Goal: Transaction & Acquisition: Purchase product/service

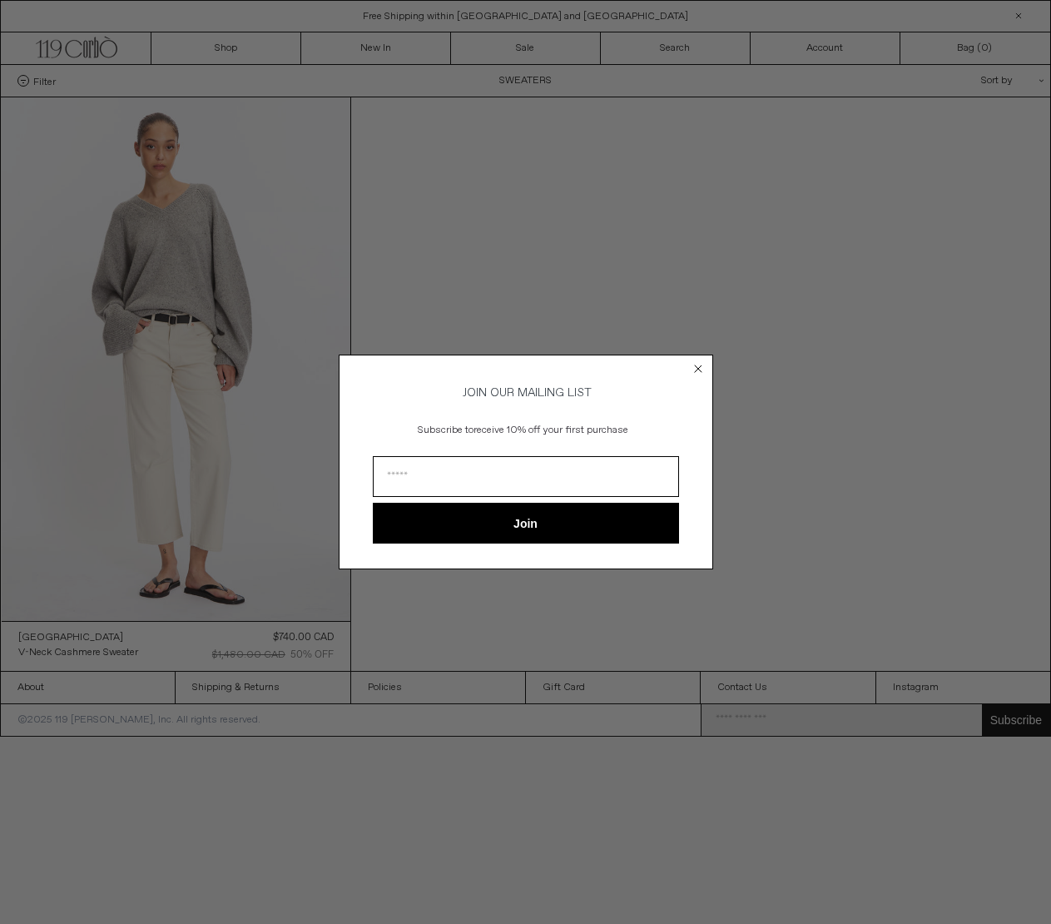
click at [698, 364] on circle "Close dialog" at bounding box center [698, 368] width 16 height 16
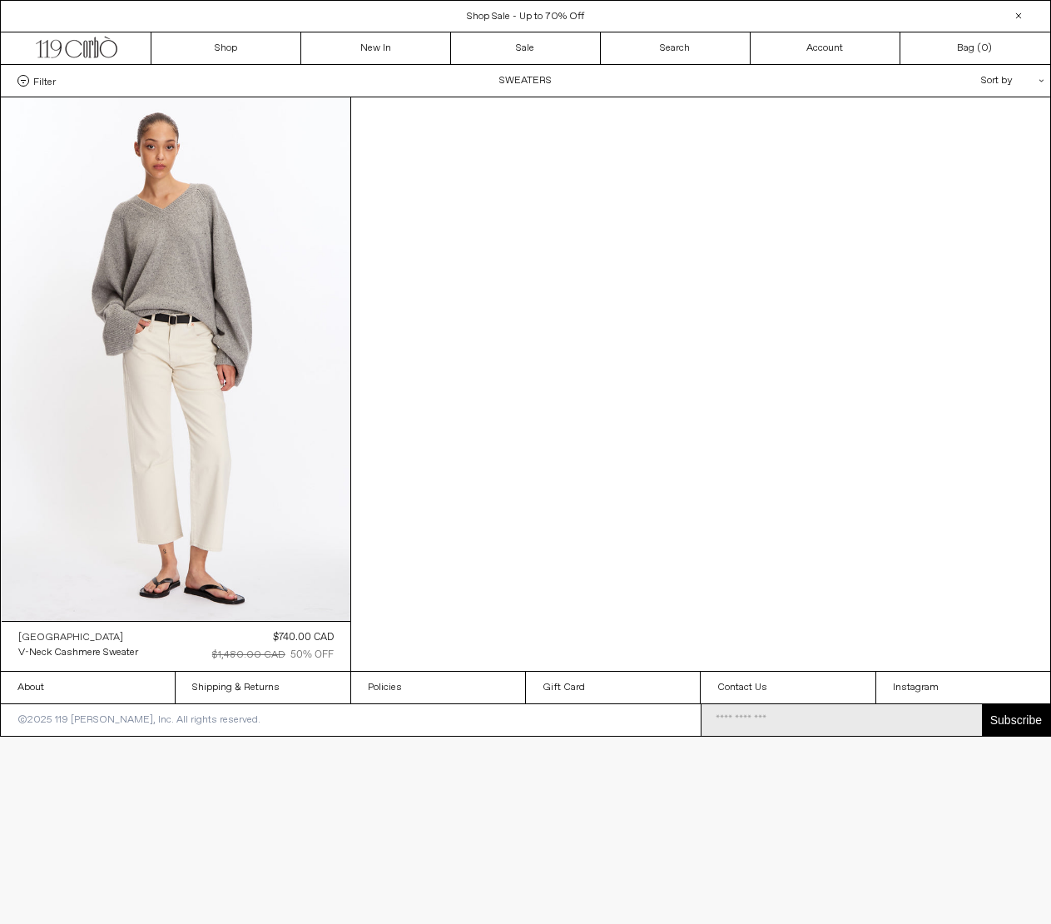
click at [54, 637] on div "[GEOGRAPHIC_DATA]" at bounding box center [70, 638] width 105 height 14
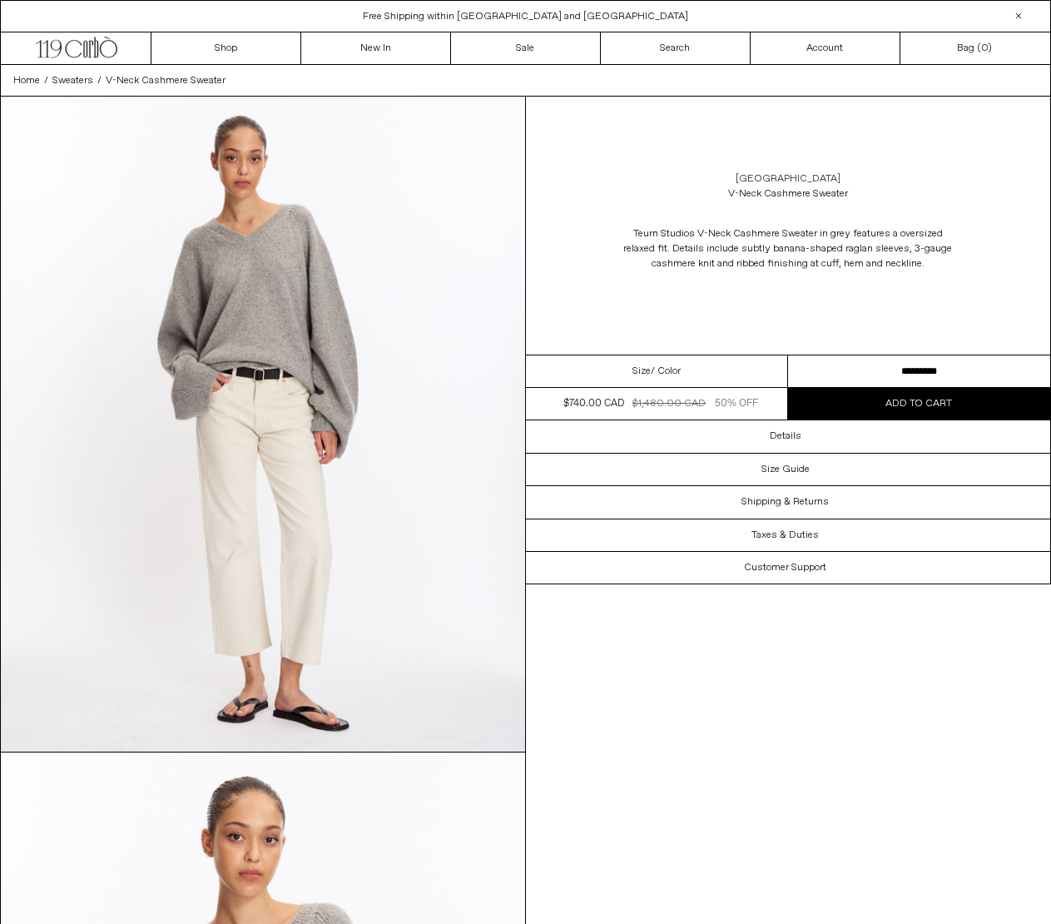
click at [789, 179] on link "[GEOGRAPHIC_DATA]" at bounding box center [788, 178] width 105 height 15
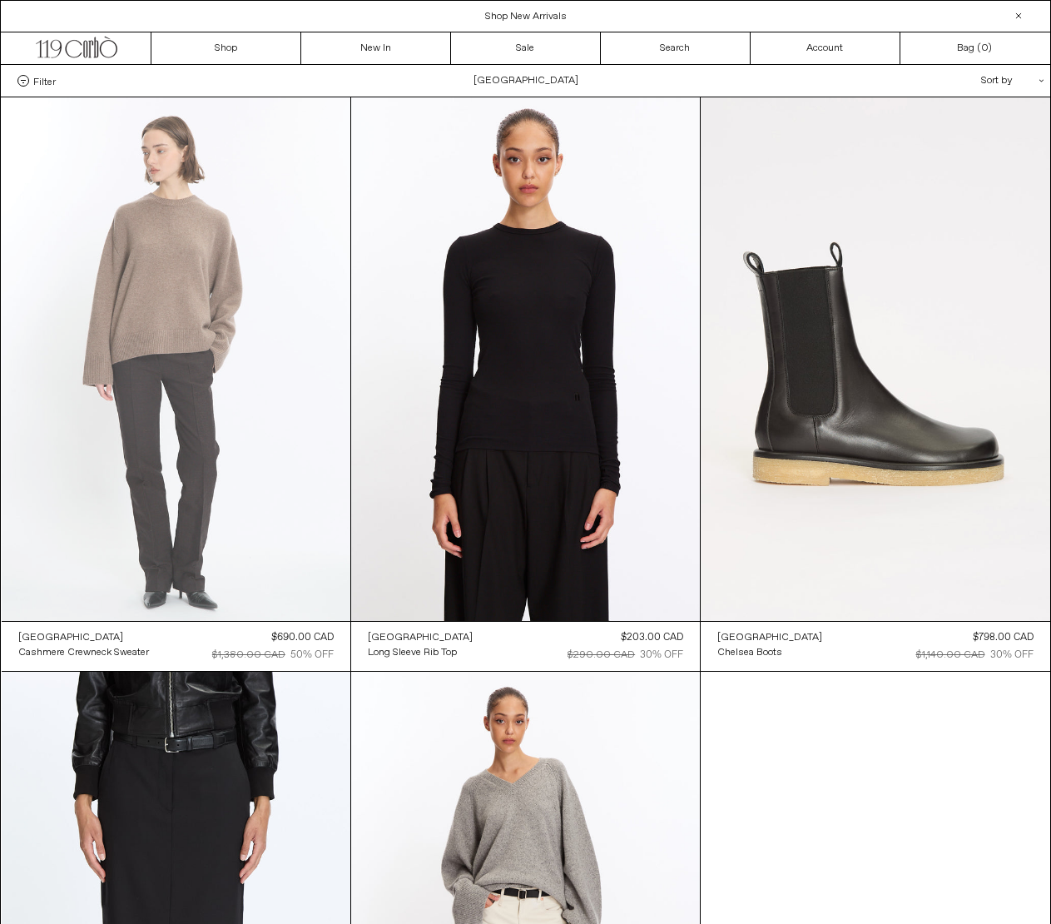
click at [230, 396] on at bounding box center [176, 358] width 349 height 523
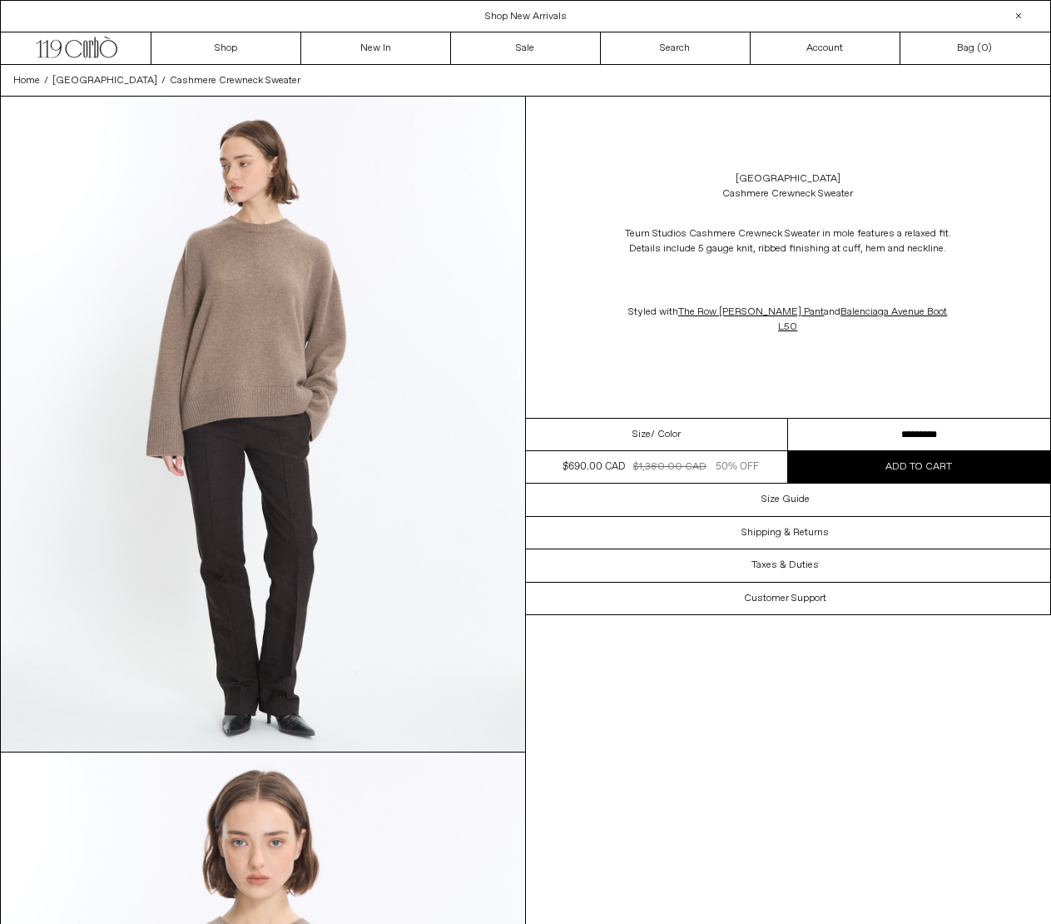
click at [861, 419] on select "********* ********" at bounding box center [919, 435] width 262 height 32
click at [910, 460] on span "Add to cart" at bounding box center [918, 466] width 67 height 13
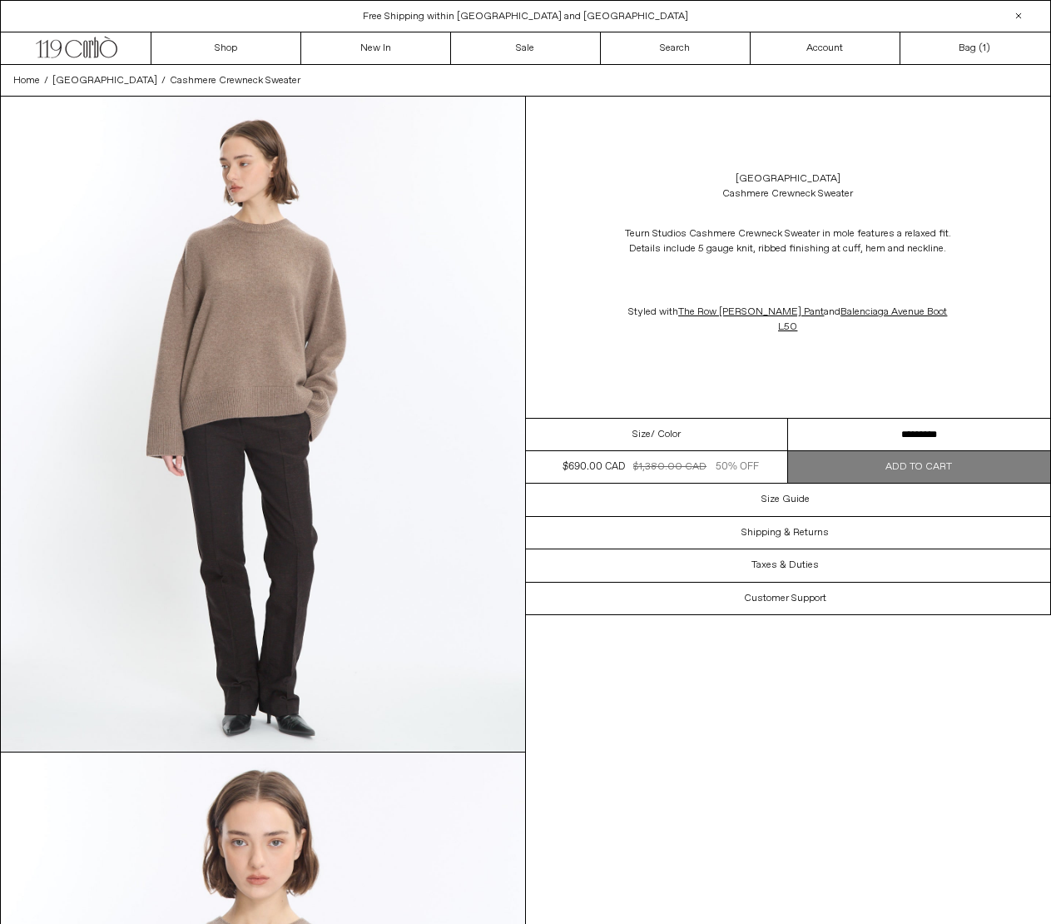
scroll to position [1, 0]
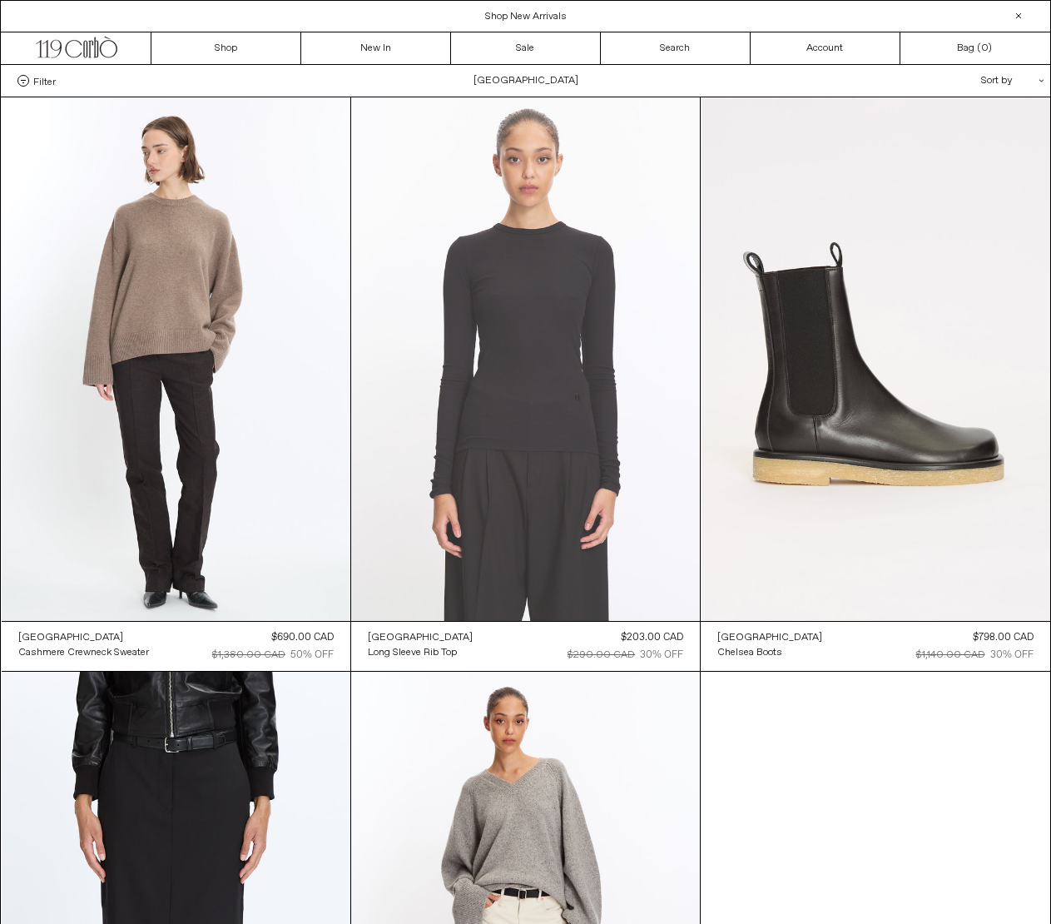
click at [586, 375] on at bounding box center [525, 358] width 349 height 523
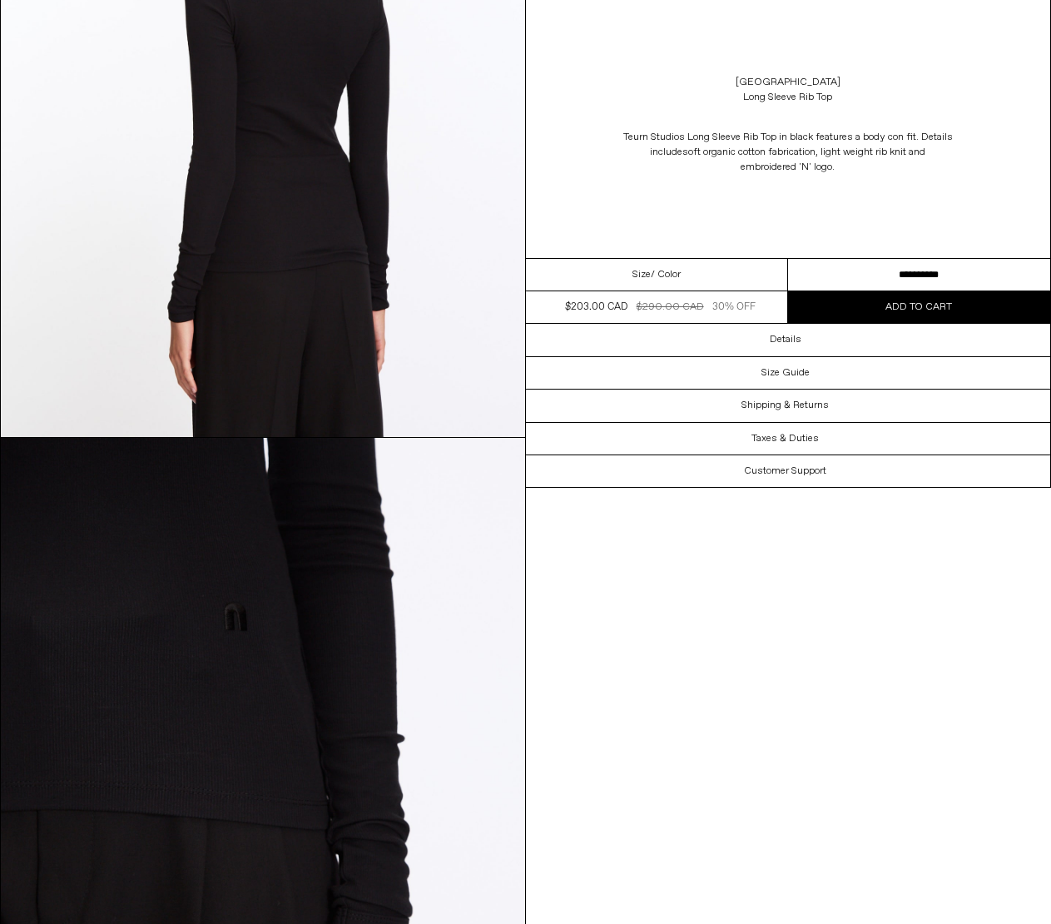
scroll to position [2284, 0]
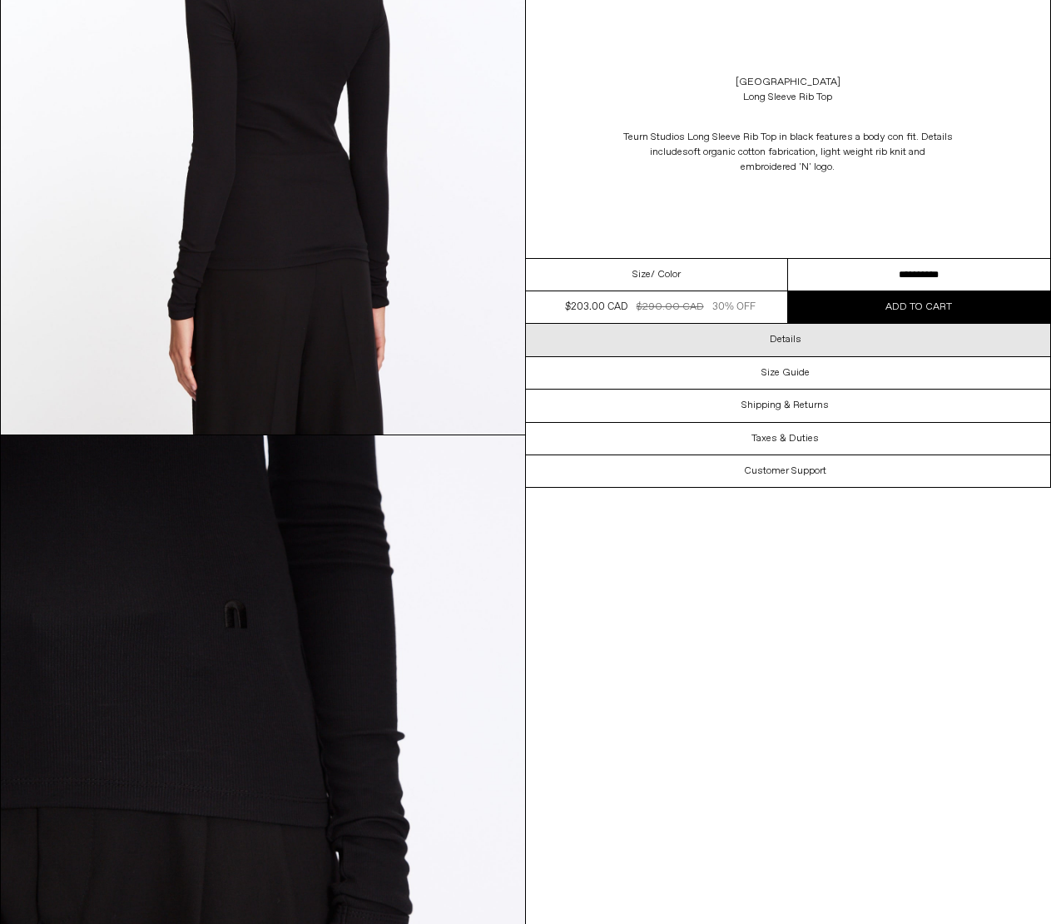
click at [704, 344] on div "Details" at bounding box center [788, 340] width 525 height 32
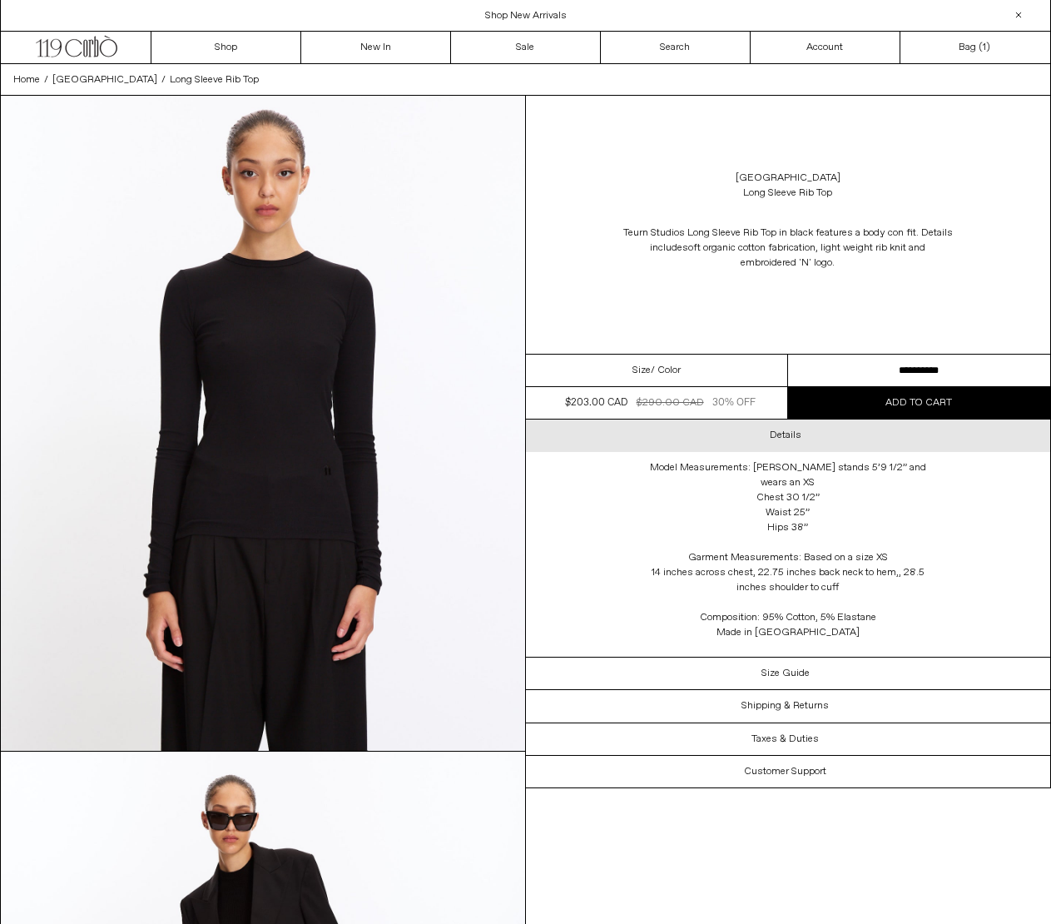
scroll to position [0, 0]
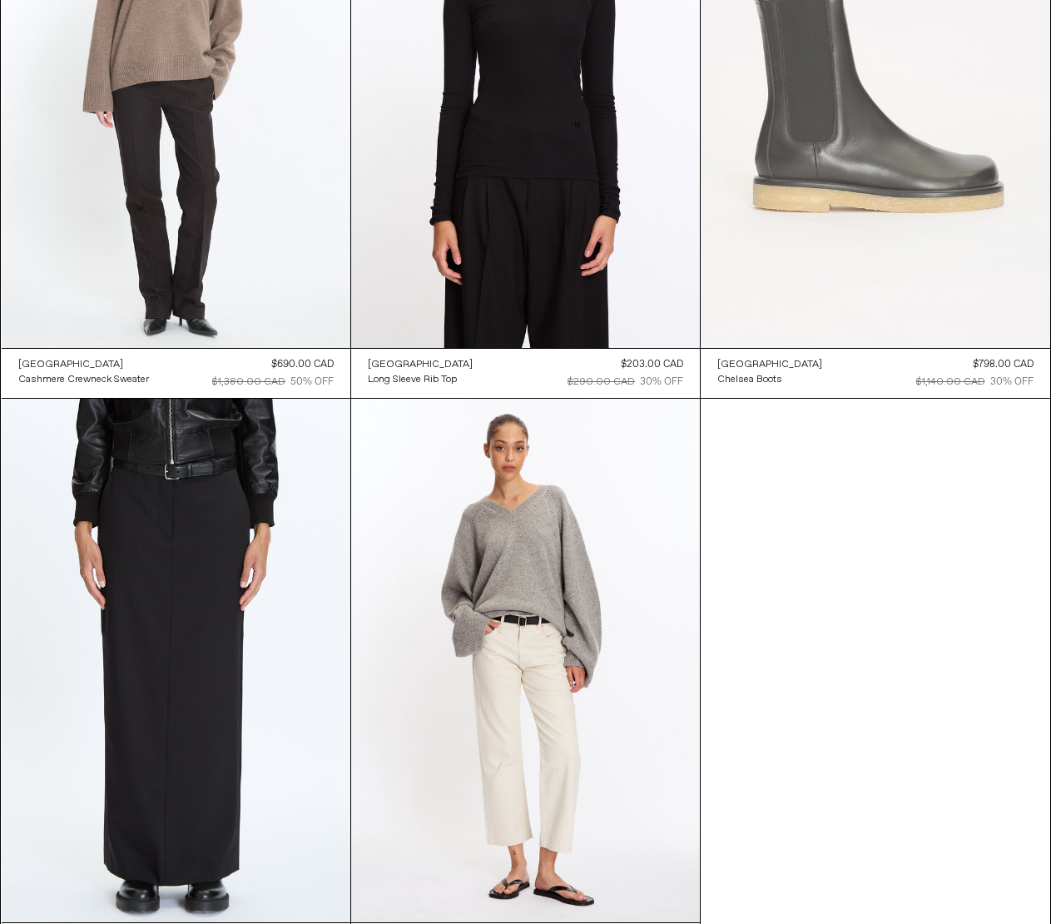
scroll to position [388, 0]
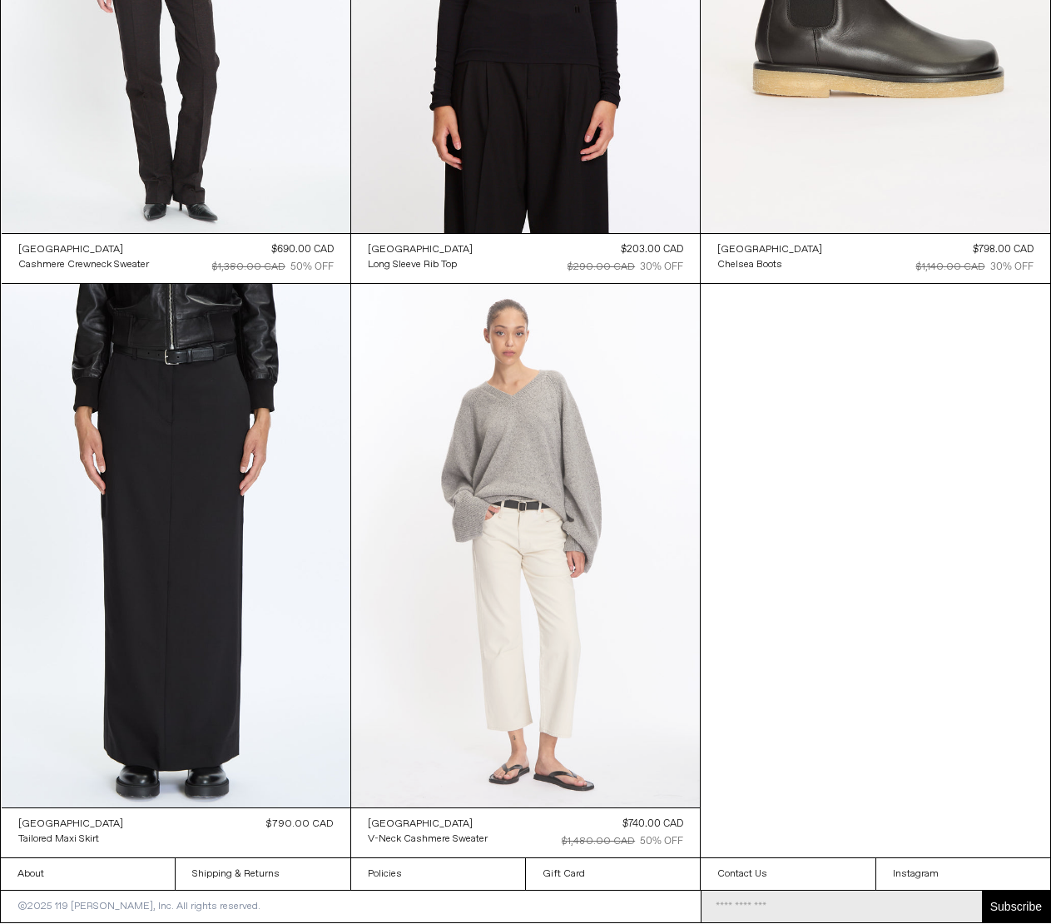
click at [529, 557] on at bounding box center [525, 545] width 349 height 523
